Goal: Information Seeking & Learning: Learn about a topic

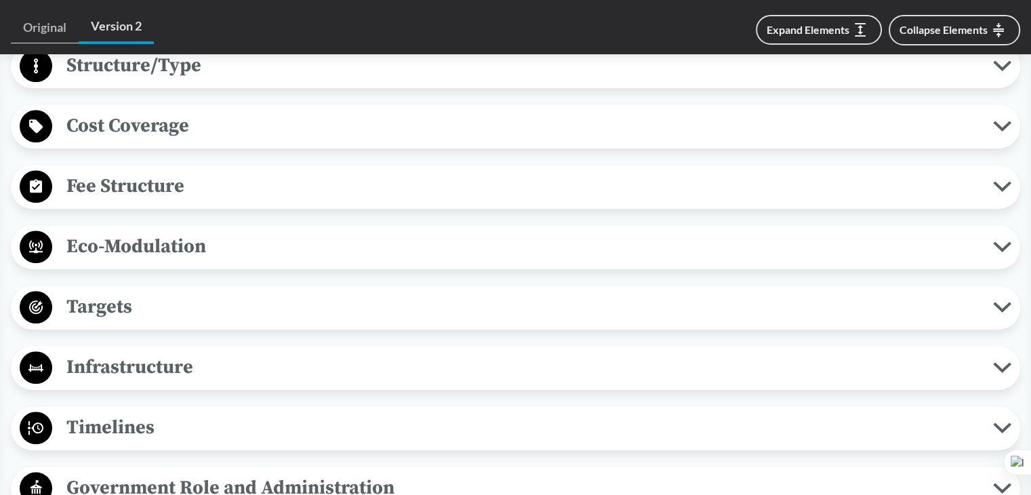
scroll to position [1061, 0]
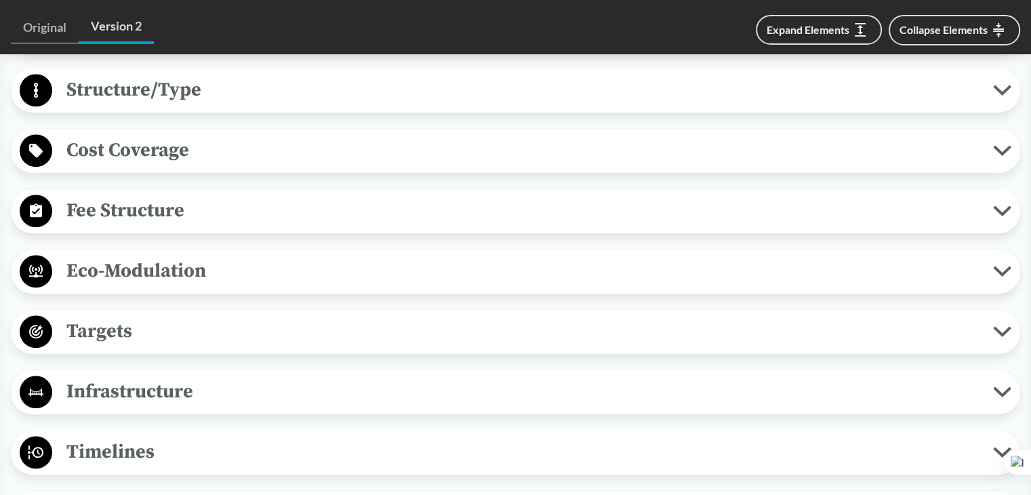
click at [123, 318] on span "Targets" at bounding box center [522, 331] width 941 height 30
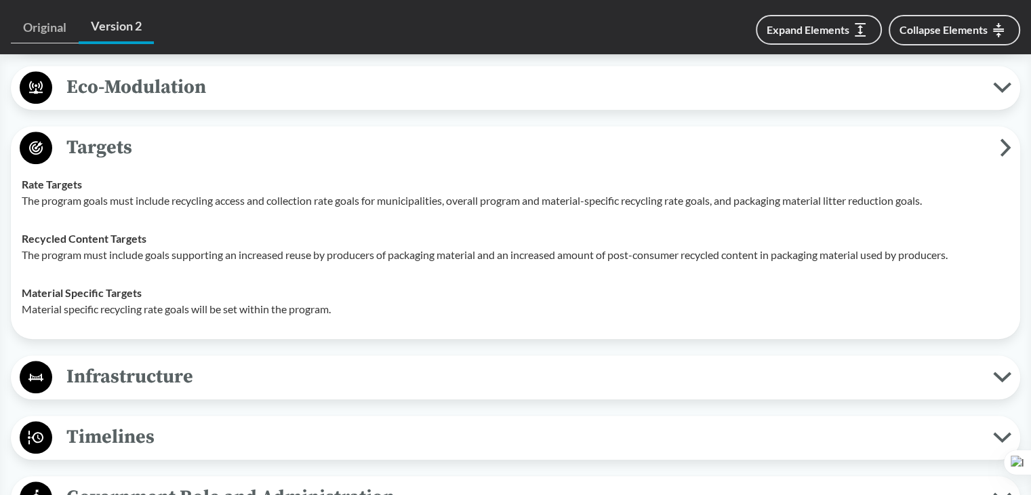
scroll to position [1332, 0]
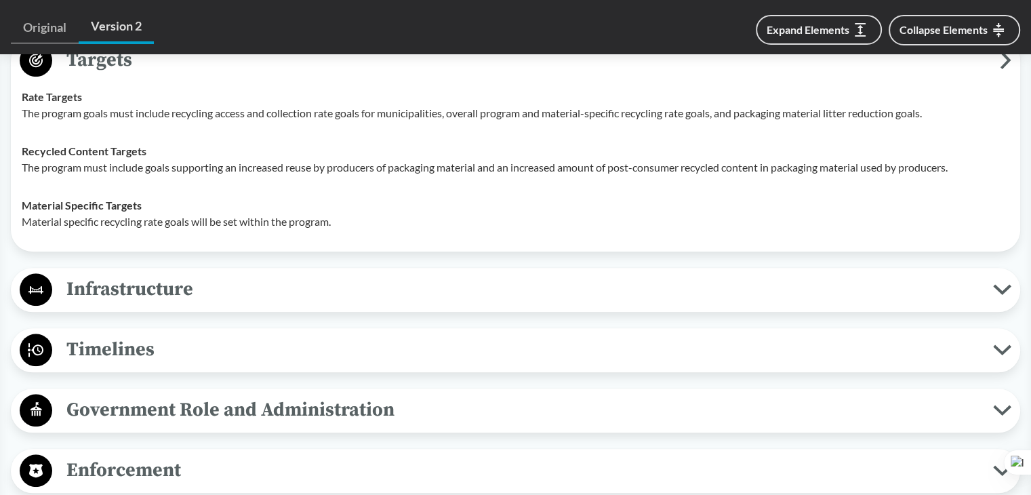
click at [140, 290] on div "Covered Products All Packaging Types Packaging material is defined as a materia…" at bounding box center [515, 31] width 1009 height 1406
click at [155, 274] on span "Infrastructure" at bounding box center [522, 289] width 941 height 30
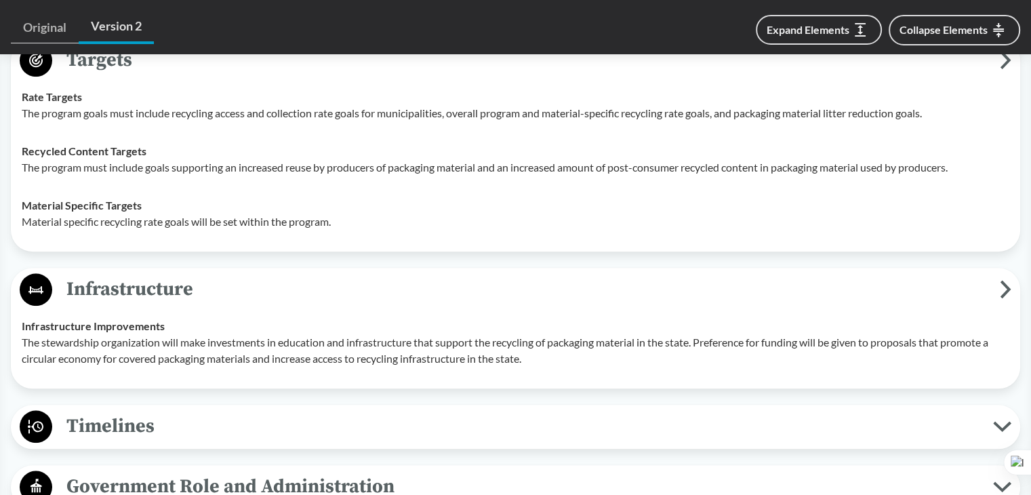
click at [182, 416] on span "Timelines" at bounding box center [522, 426] width 941 height 30
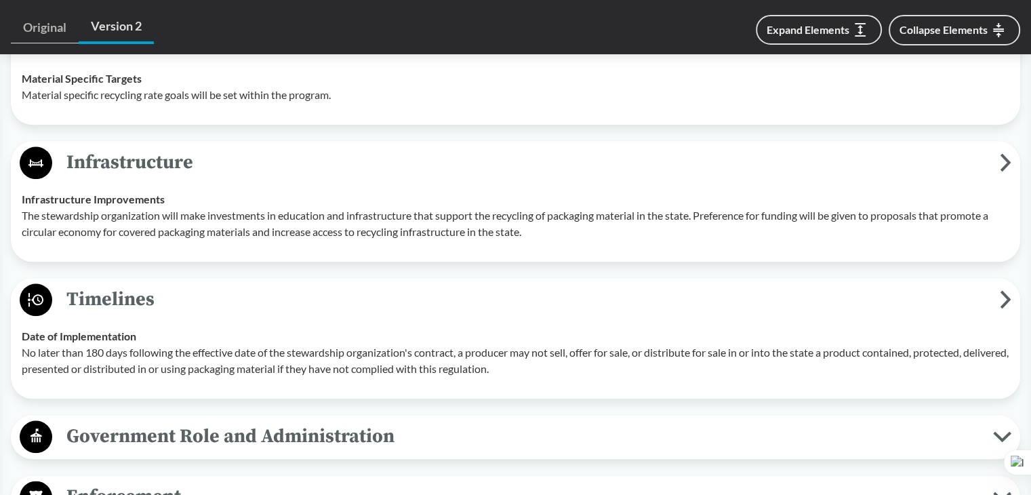
scroll to position [1467, 0]
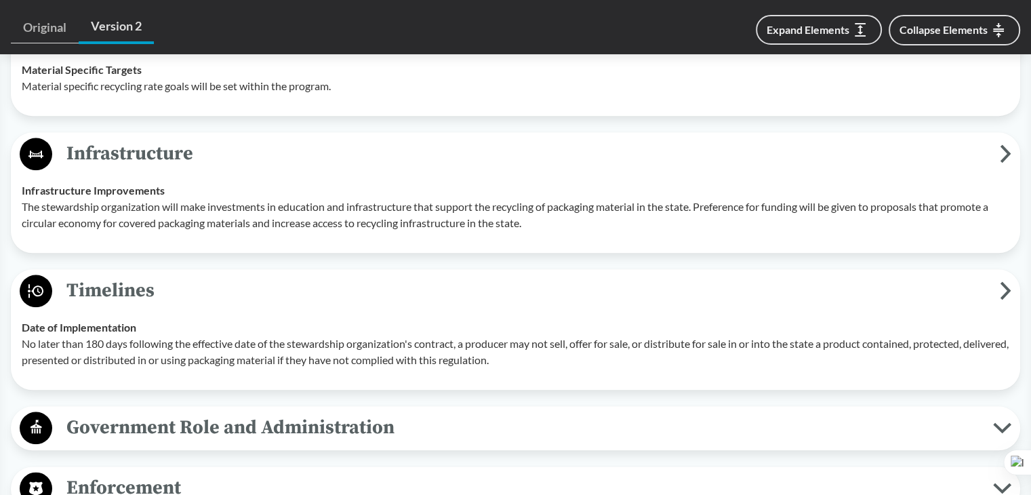
click at [182, 416] on span "Government Role and Administration" at bounding box center [522, 427] width 941 height 30
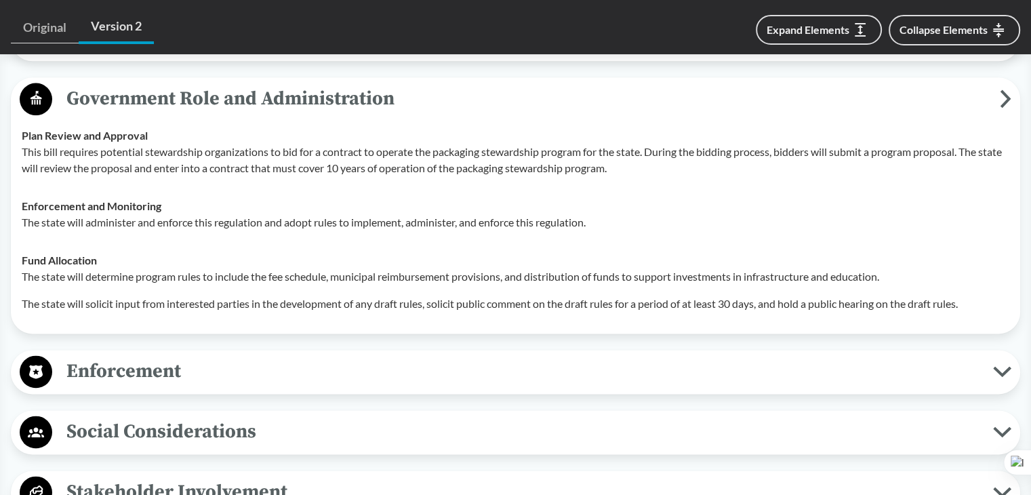
scroll to position [1806, 0]
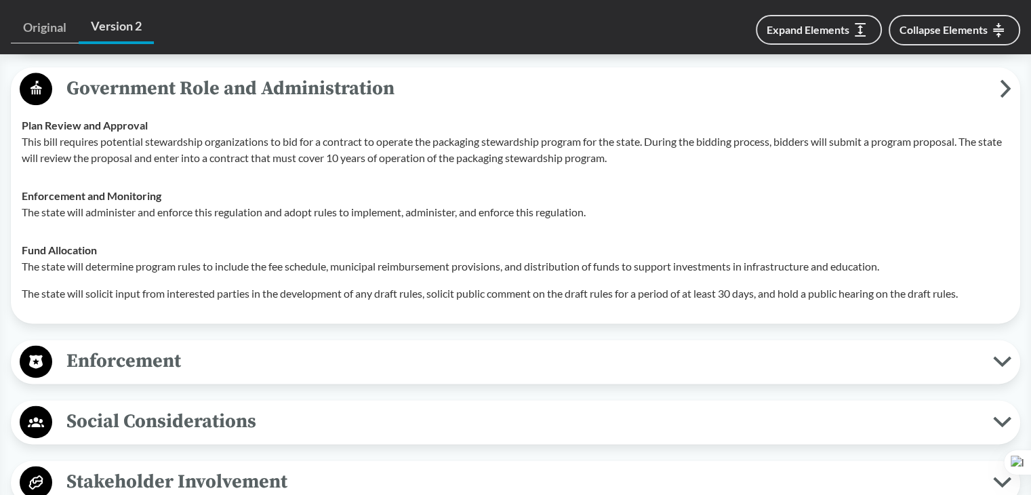
click at [160, 350] on span "Enforcement" at bounding box center [522, 361] width 941 height 30
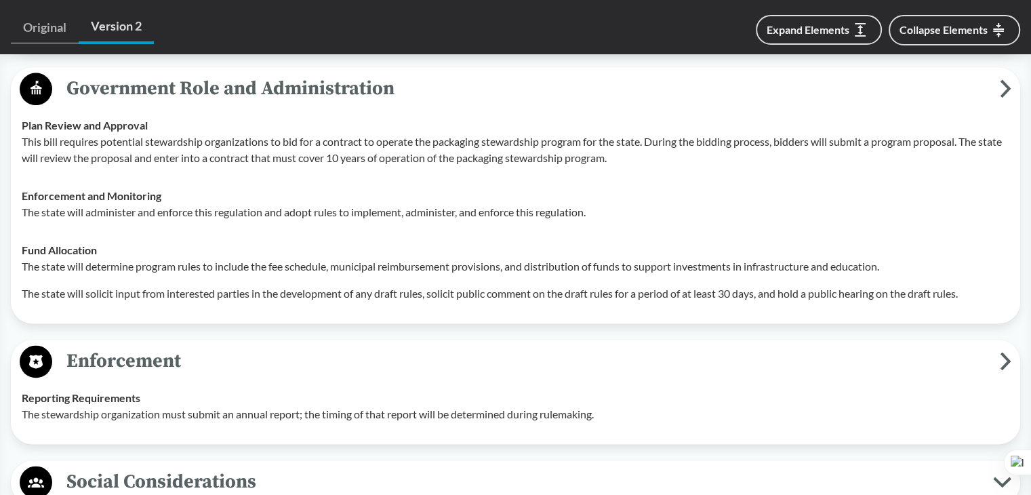
scroll to position [1874, 0]
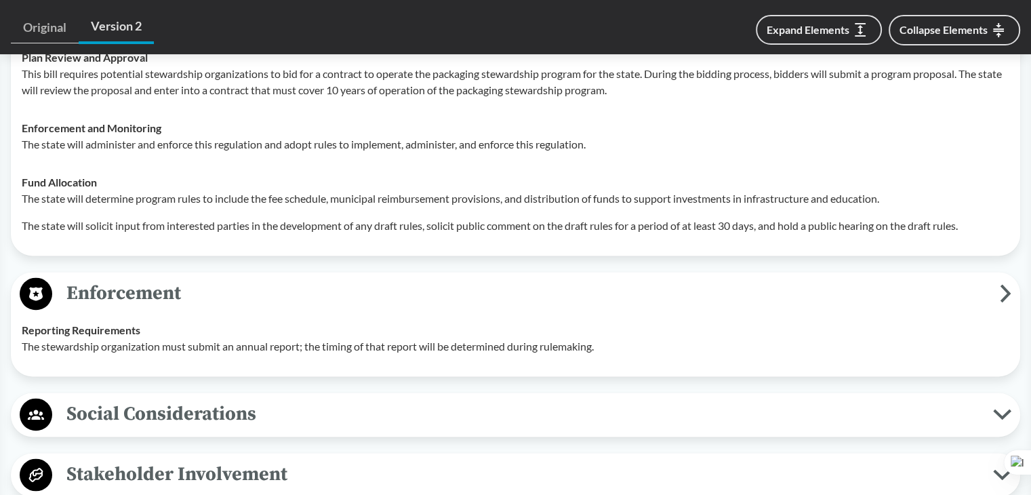
click at [147, 399] on span "Social Considerations" at bounding box center [522, 414] width 941 height 30
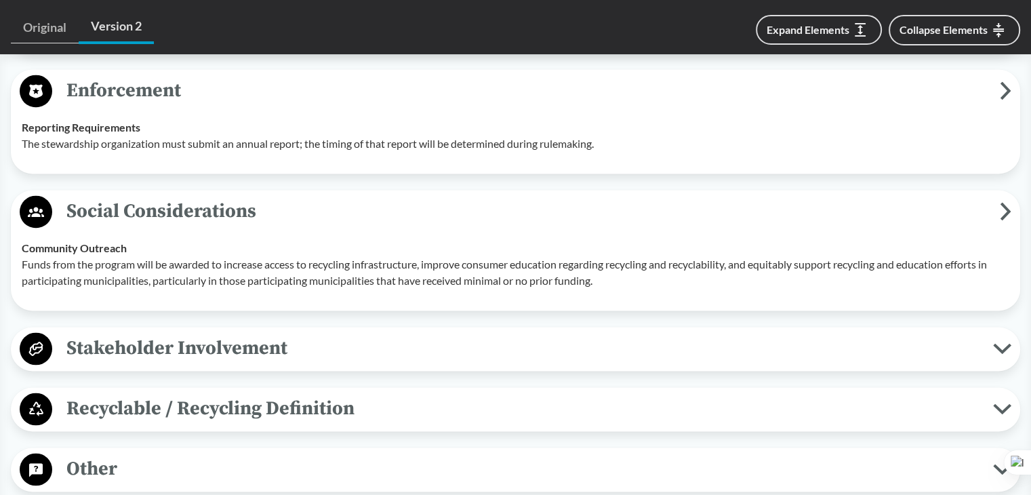
scroll to position [2077, 0]
click at [188, 332] on span "Stakeholder Involvement" at bounding box center [522, 347] width 941 height 30
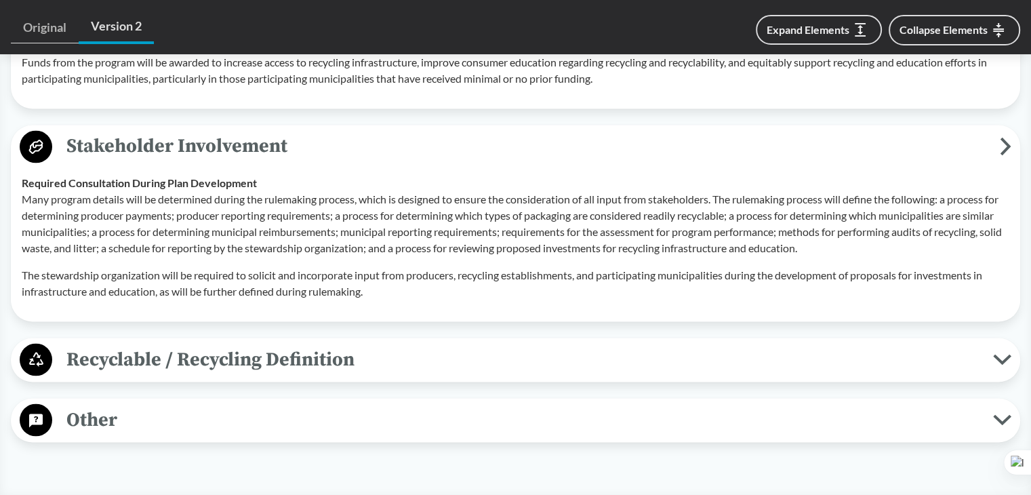
scroll to position [2281, 0]
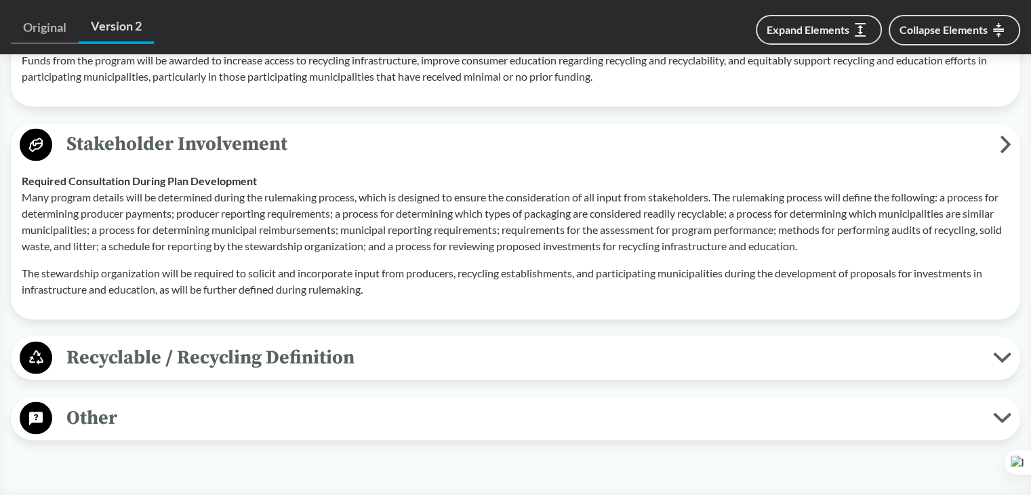
click at [182, 342] on span "Recyclable / Recycling Definition" at bounding box center [522, 357] width 941 height 30
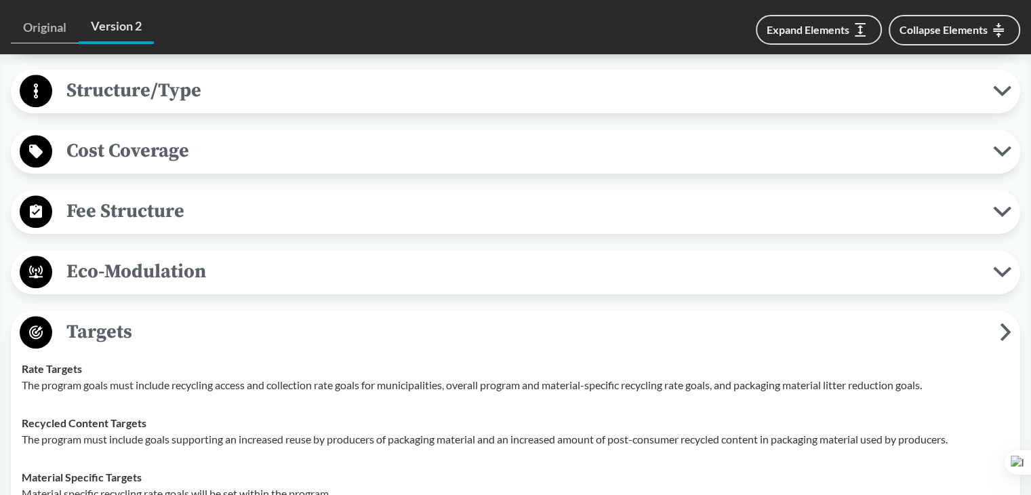
scroll to position [1061, 0]
click at [139, 256] on span "Eco-Modulation" at bounding box center [522, 271] width 941 height 30
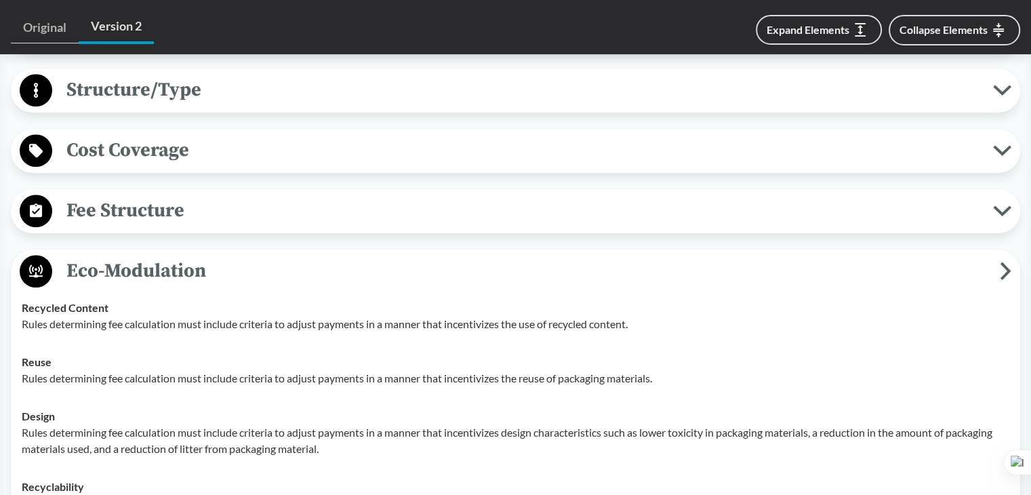
click at [149, 204] on span "Fee Structure" at bounding box center [522, 210] width 941 height 30
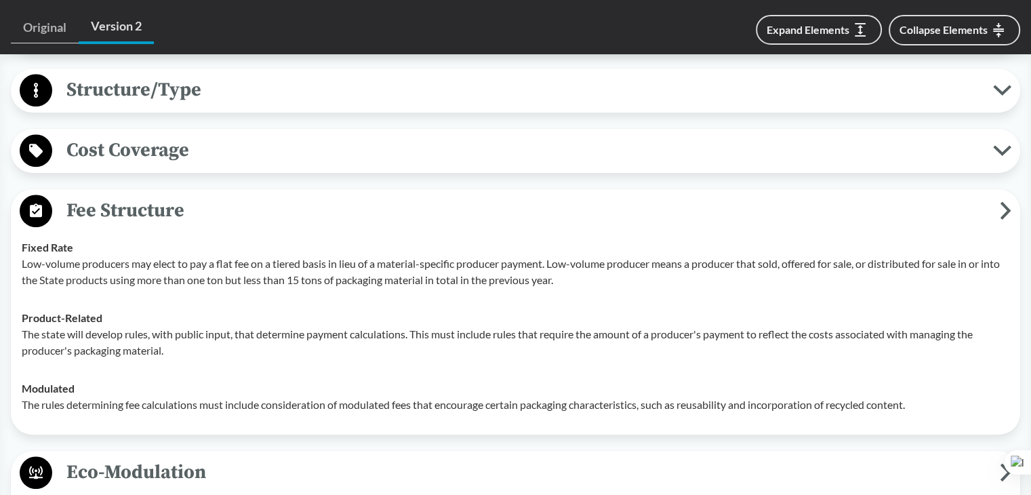
click at [152, 142] on span "Cost Coverage" at bounding box center [522, 150] width 941 height 30
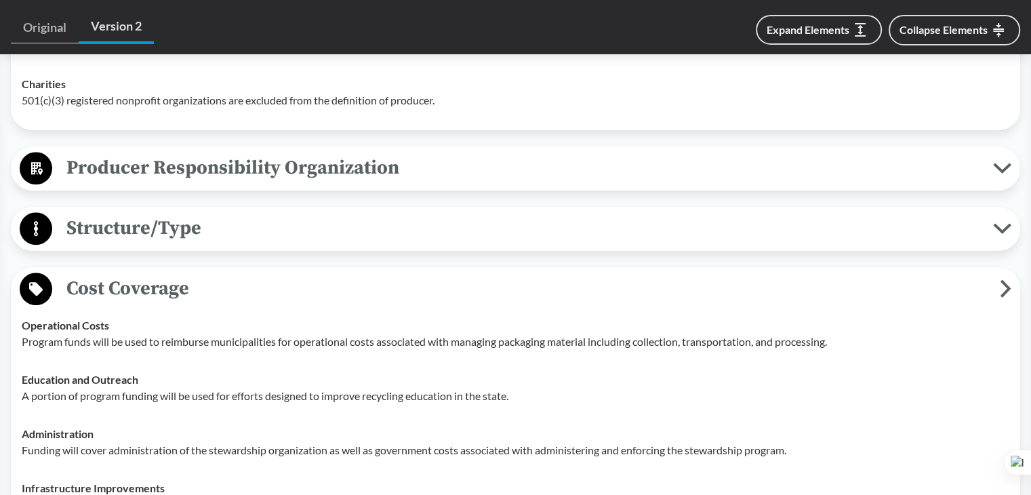
scroll to position [857, 0]
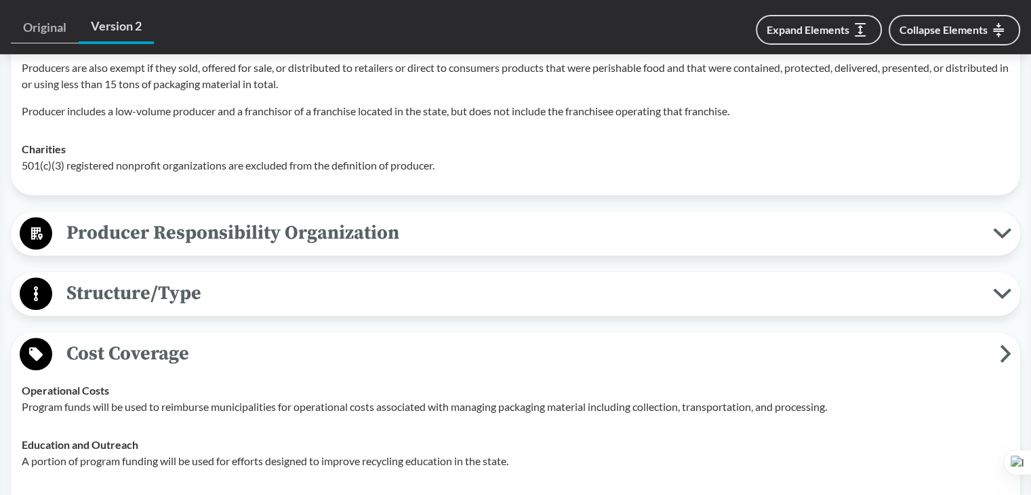
click at [135, 278] on span "Structure/Type" at bounding box center [522, 293] width 941 height 30
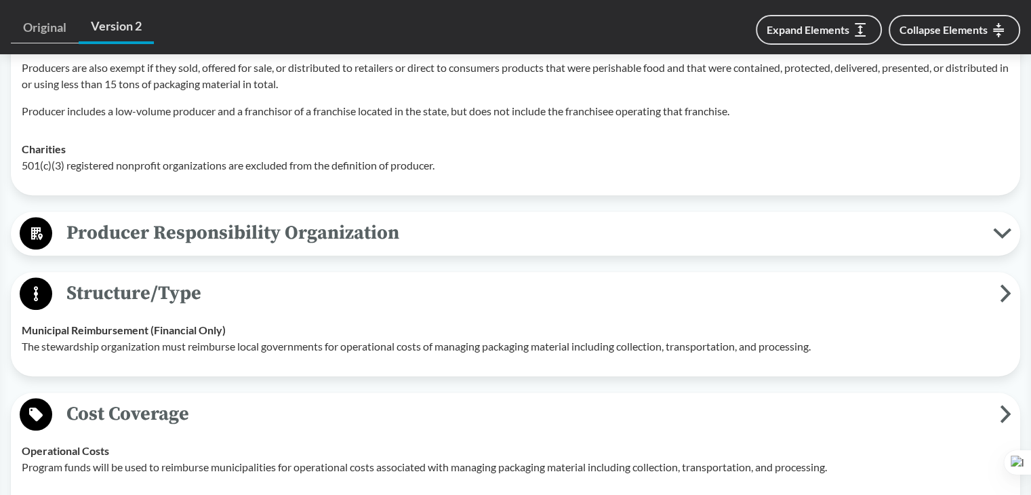
click at [225, 219] on span "Producer Responsibility Organization" at bounding box center [522, 233] width 941 height 30
